Goal: Task Accomplishment & Management: Manage account settings

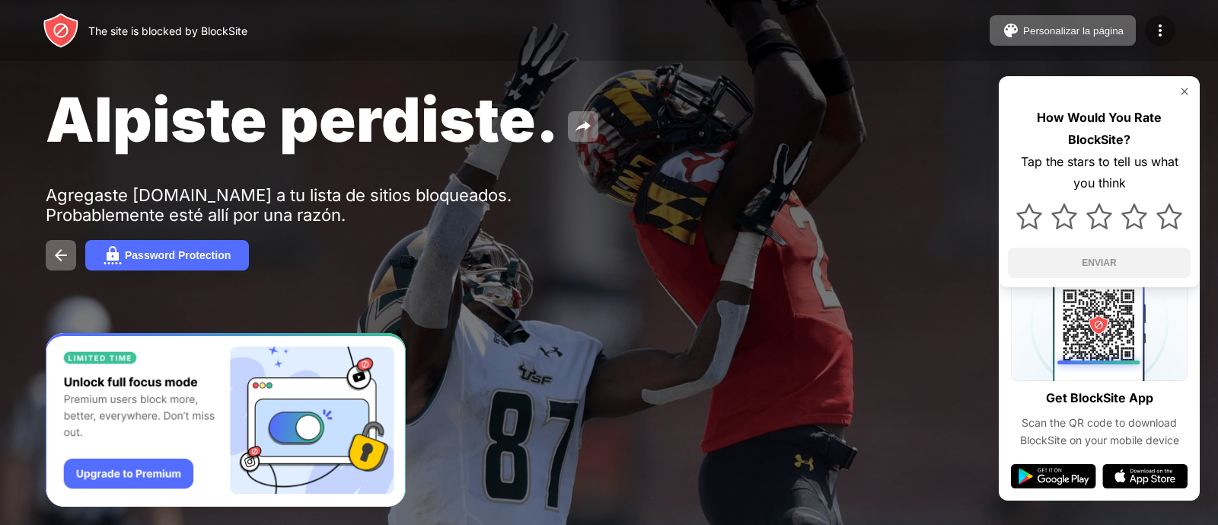
click at [1150, 33] on div at bounding box center [1160, 30] width 30 height 30
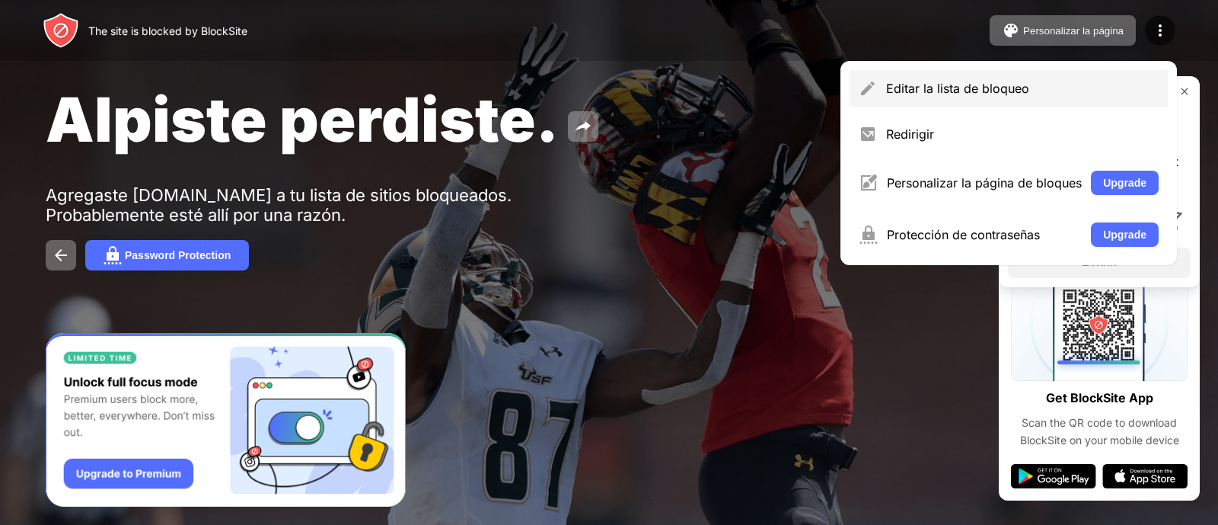
click at [899, 81] on div "Editar la lista de bloqueo" at bounding box center [1022, 88] width 273 height 15
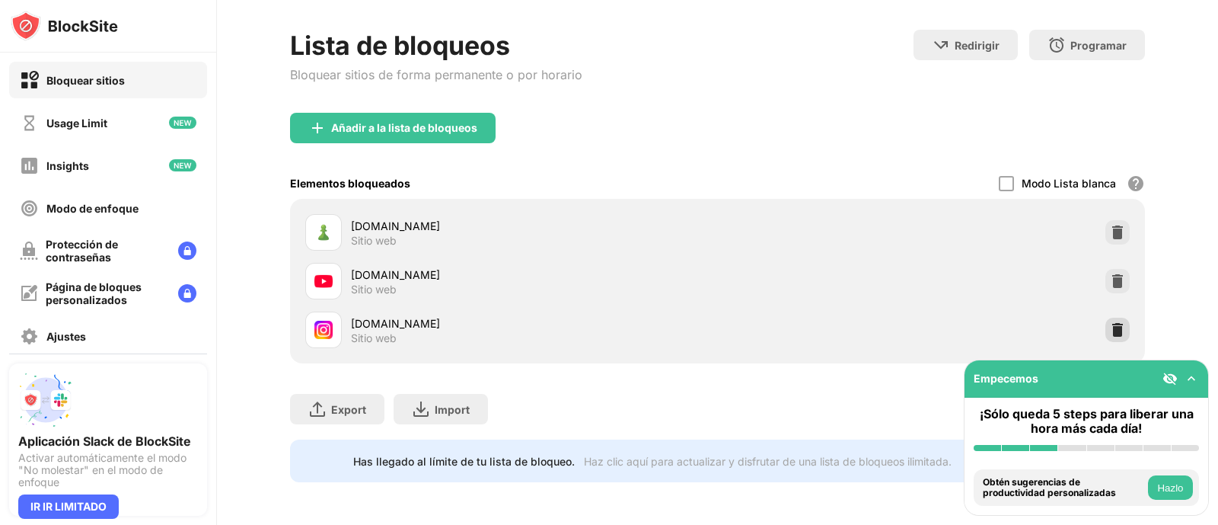
click at [1111, 318] on div at bounding box center [1118, 330] width 24 height 24
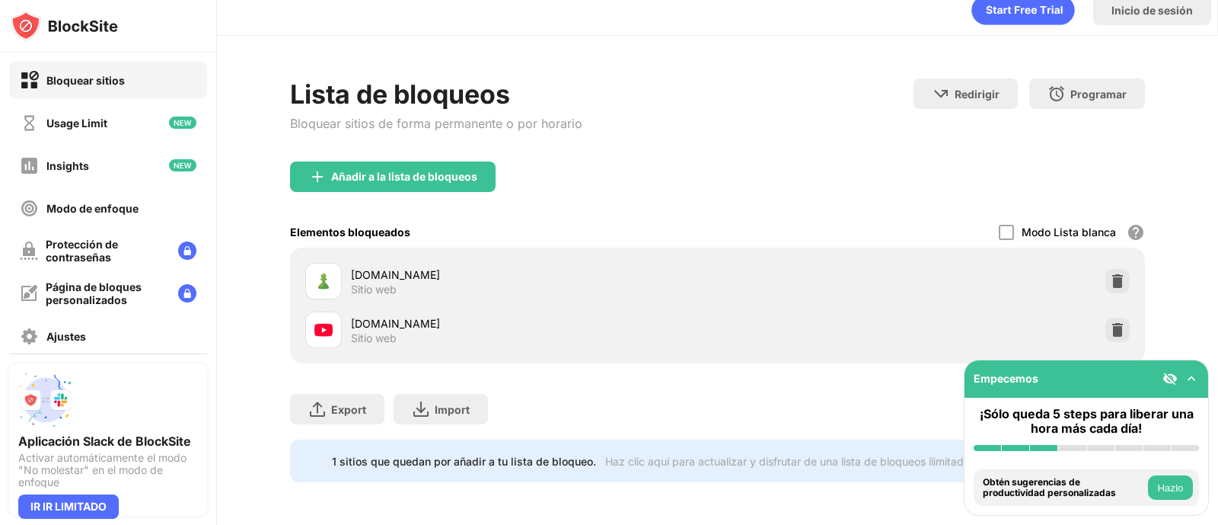
scroll to position [30, 0]
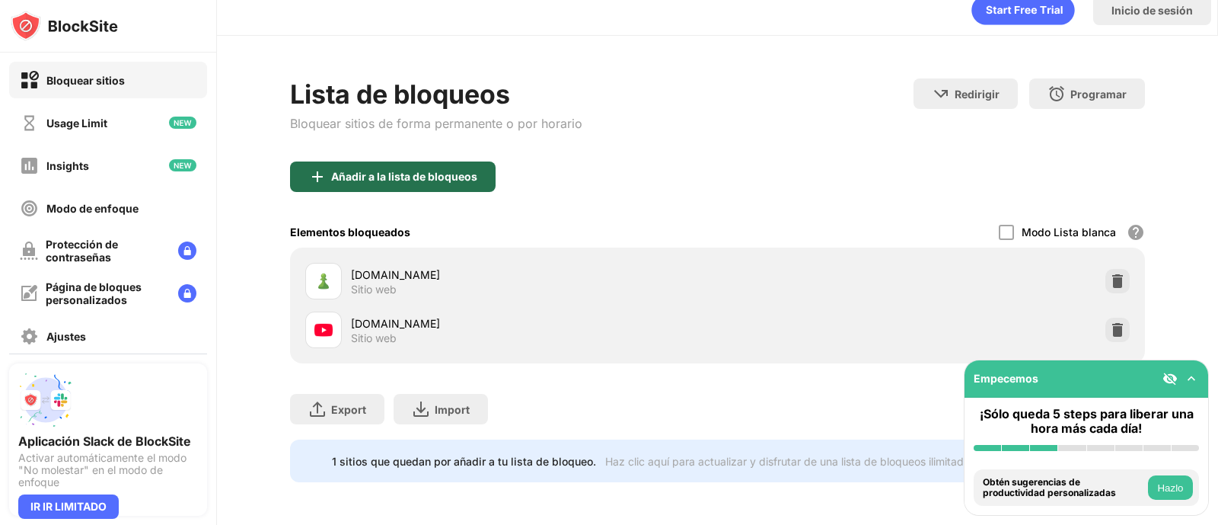
click at [355, 161] on div "Añadir a la lista de bloqueos" at bounding box center [393, 176] width 206 height 30
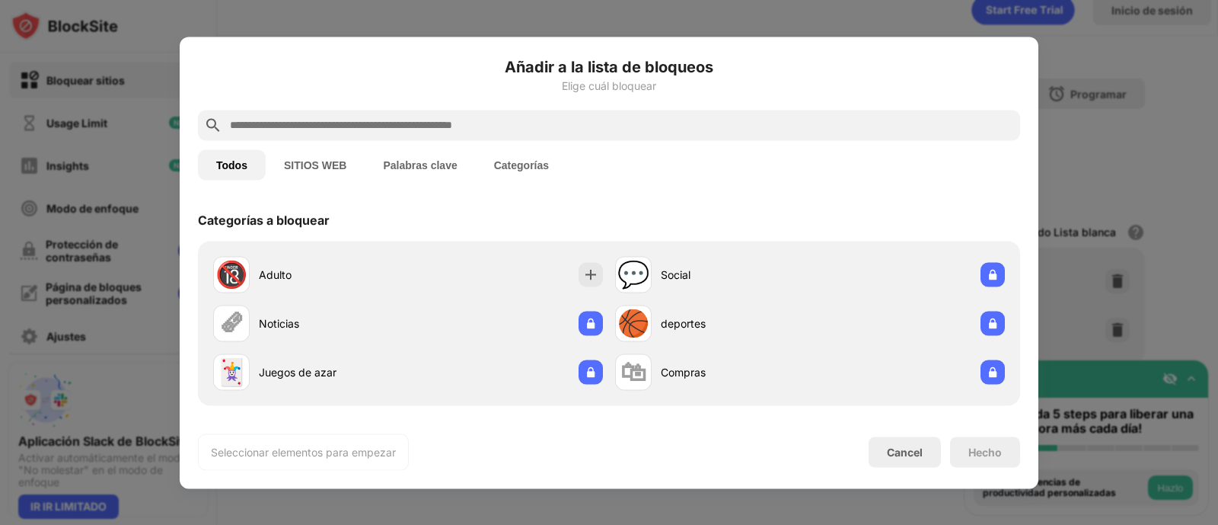
click at [547, 119] on input "text" at bounding box center [621, 125] width 786 height 18
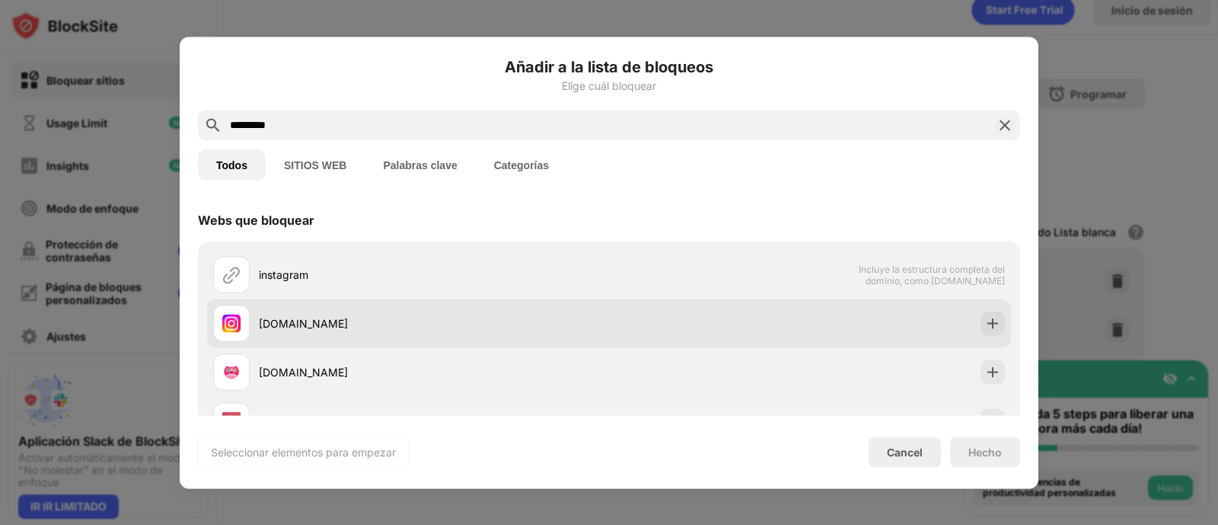
type input "*********"
click at [985, 323] on img at bounding box center [992, 322] width 15 height 15
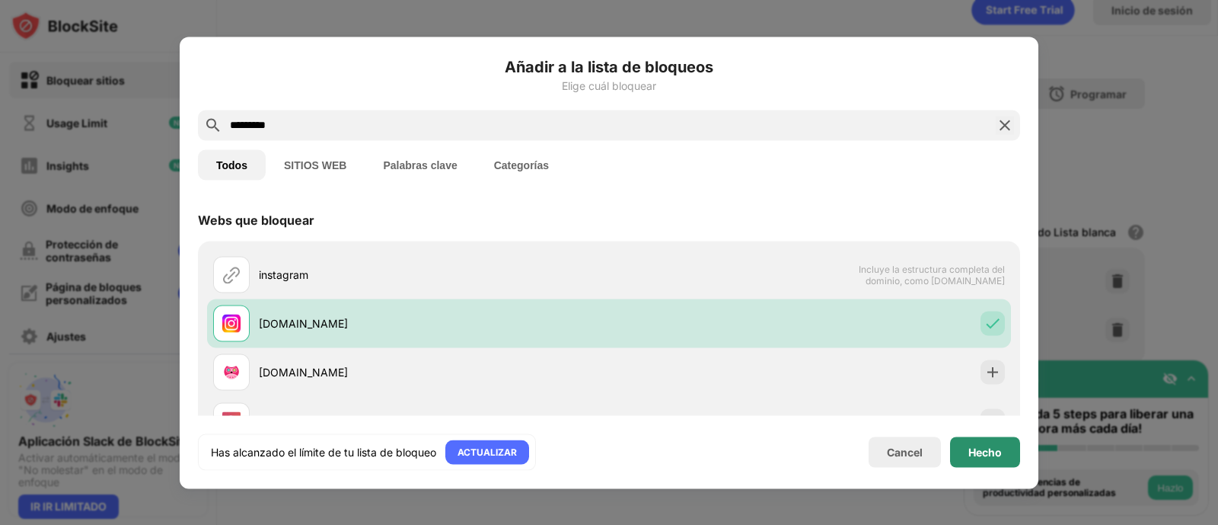
click at [992, 452] on div "Hecho" at bounding box center [986, 451] width 34 height 12
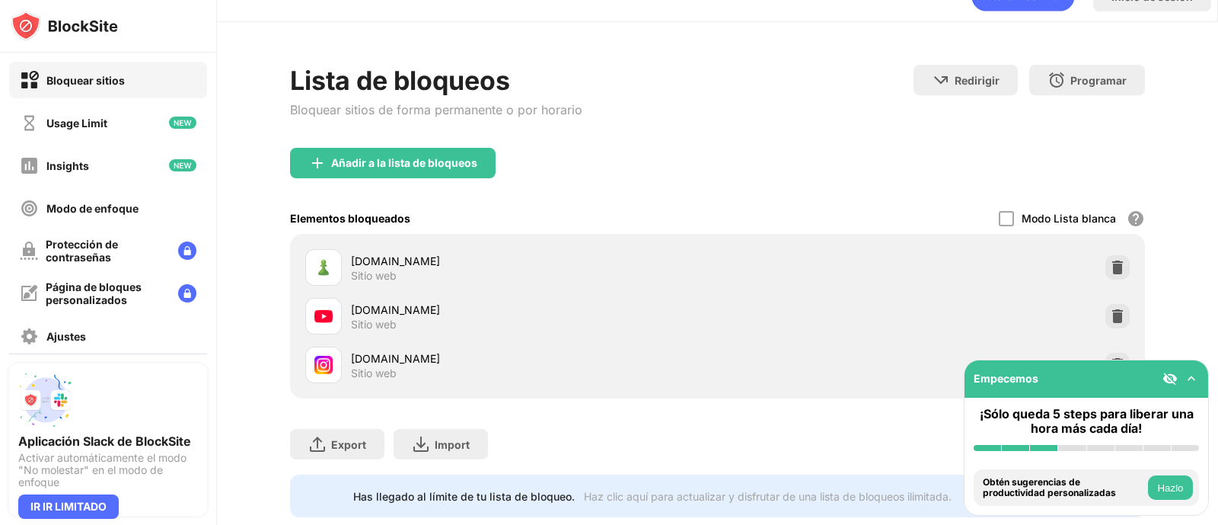
scroll to position [79, 0]
